Goal: Use online tool/utility: Utilize a website feature to perform a specific function

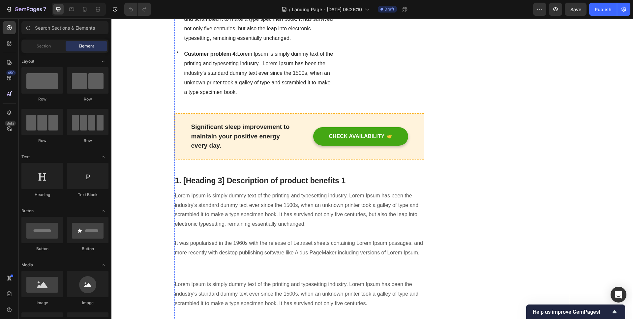
scroll to position [1258, 0]
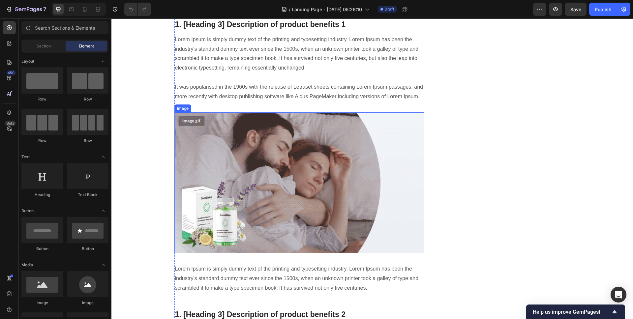
click at [311, 155] on img at bounding box center [299, 182] width 250 height 141
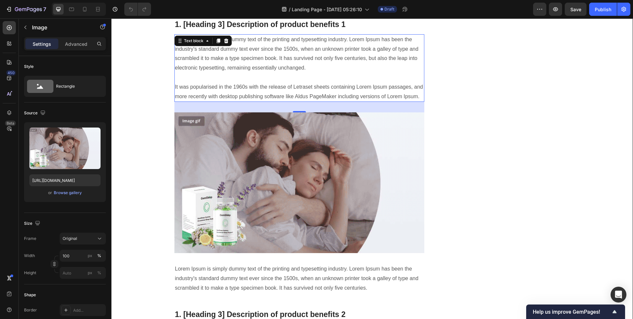
click at [215, 88] on p "Lorem Ipsum is simply dummy text of the printing and typesetting industry. Lore…" at bounding box center [299, 68] width 249 height 67
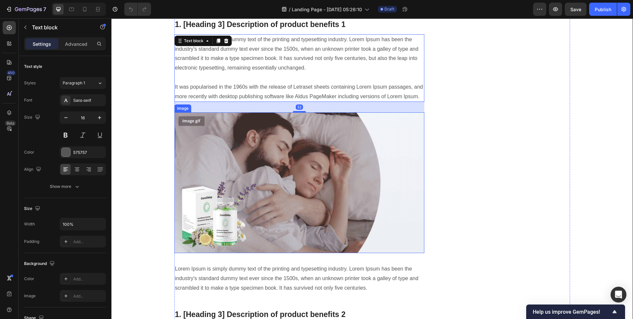
click at [230, 113] on img at bounding box center [299, 182] width 250 height 141
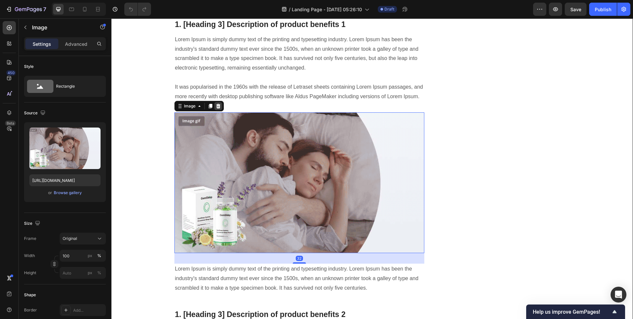
click at [218, 104] on icon at bounding box center [218, 106] width 5 height 5
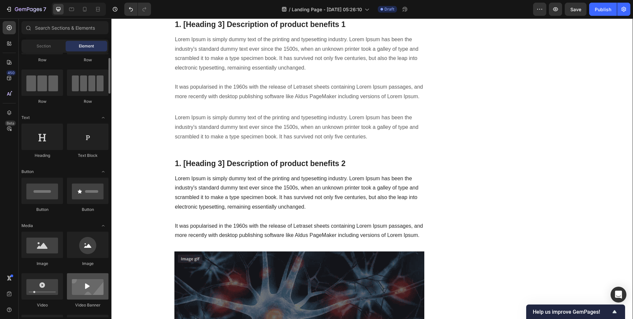
scroll to position [75, 0]
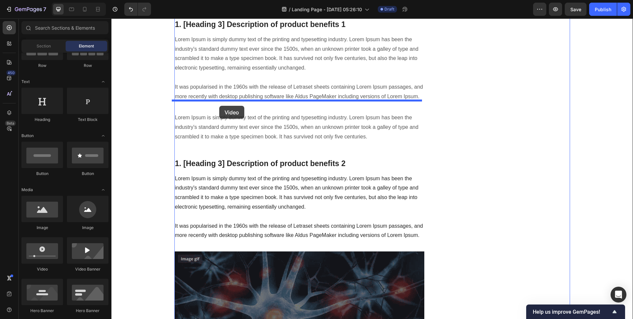
drag, startPoint x: 155, startPoint y: 283, endPoint x: 219, endPoint y: 106, distance: 187.9
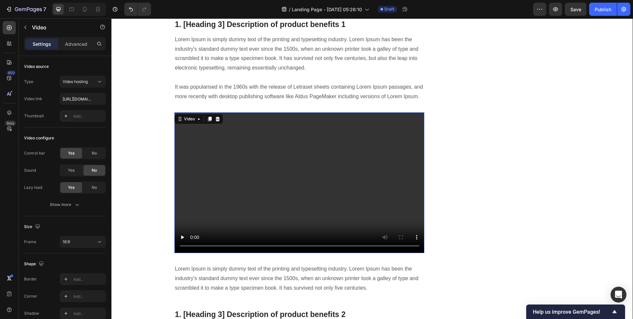
click at [305, 163] on video at bounding box center [299, 182] width 250 height 141
click at [256, 152] on video at bounding box center [299, 182] width 250 height 141
click at [188, 116] on div "Video" at bounding box center [190, 119] width 14 height 6
click at [409, 135] on video at bounding box center [299, 182] width 250 height 141
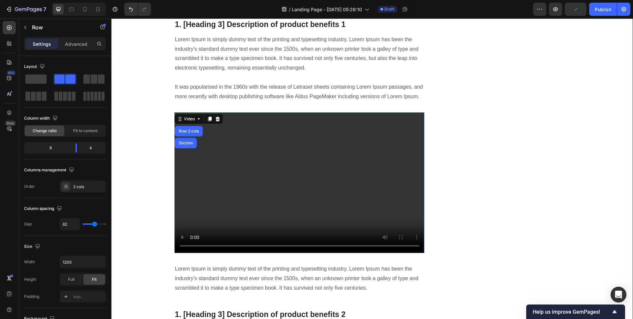
click at [496, 131] on div "Image BEKIJK 1 + 1 GRATIS ACTIE Button LET OP: BEPERKTE VOORRAAD Text block Row…" at bounding box center [507, 90] width 125 height 2579
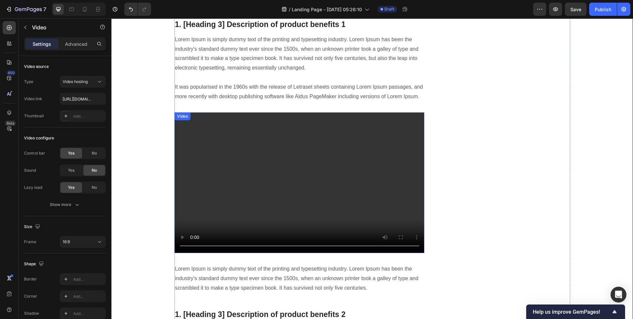
click at [292, 142] on video at bounding box center [299, 182] width 250 height 141
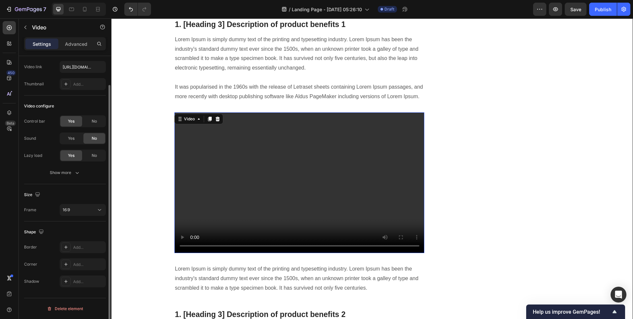
scroll to position [0, 0]
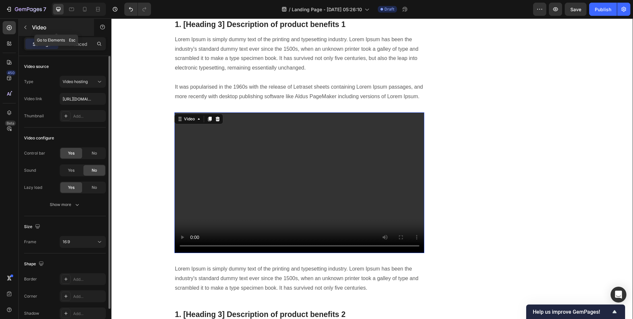
click at [24, 29] on icon "button" at bounding box center [25, 27] width 5 height 5
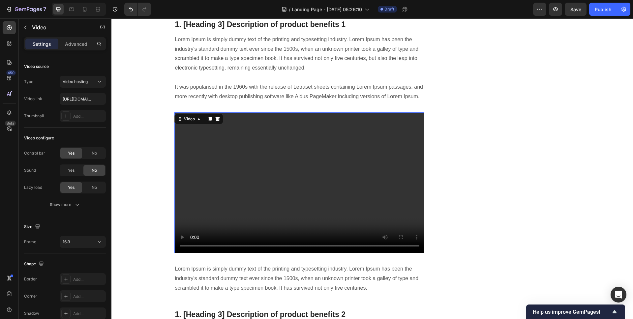
click at [296, 141] on video at bounding box center [299, 182] width 250 height 141
click at [215, 117] on icon at bounding box center [217, 119] width 4 height 5
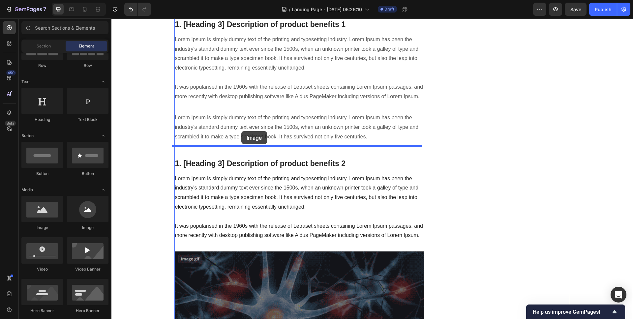
drag, startPoint x: 154, startPoint y: 228, endPoint x: 240, endPoint y: 136, distance: 126.2
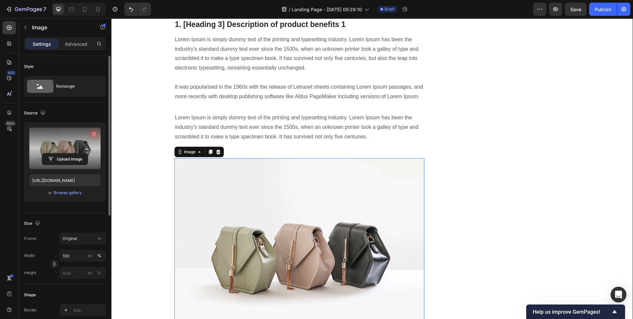
click at [96, 134] on icon "button" at bounding box center [94, 134] width 7 height 7
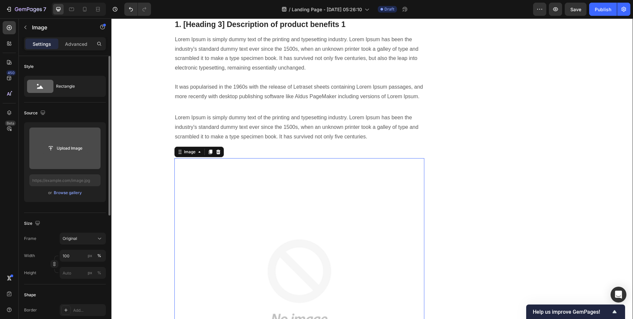
click at [71, 144] on input "file" at bounding box center [64, 148] width 45 height 11
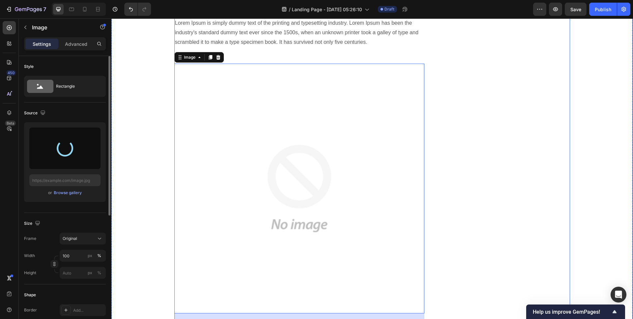
scroll to position [1356, 0]
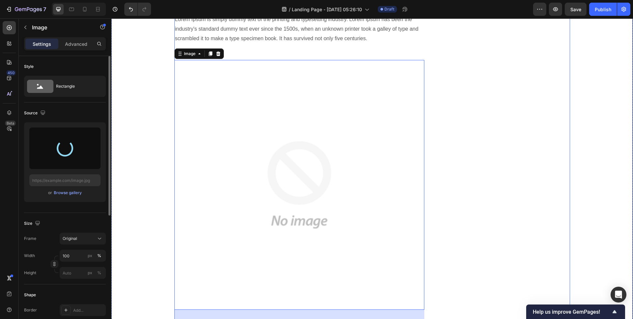
type input "[URL][DOMAIN_NAME]"
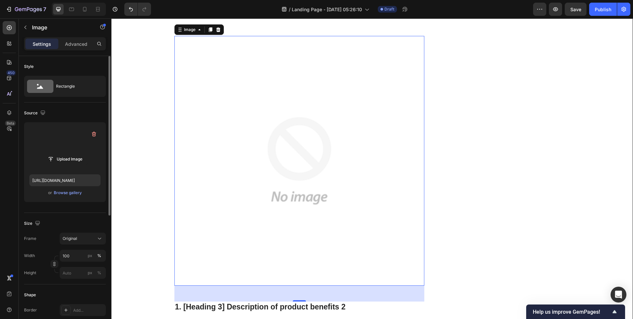
scroll to position [1381, 0]
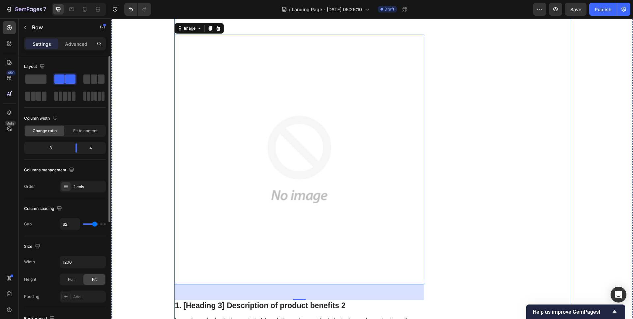
click at [489, 144] on div "Image BEKIJK 1 + 1 GRATIS ACTIE Button LET OP: BEPERKTE VOORRAAD Text block Row…" at bounding box center [507, 24] width 125 height 2694
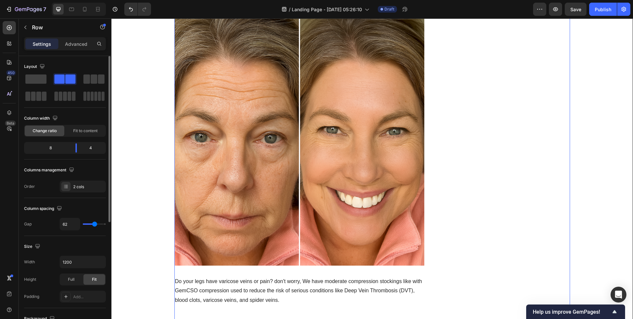
scroll to position [620, 0]
